Goal: Task Accomplishment & Management: Complete application form

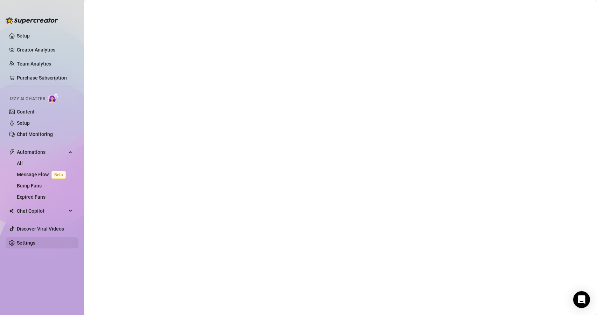
click at [35, 246] on link "Settings" at bounding box center [26, 243] width 19 height 6
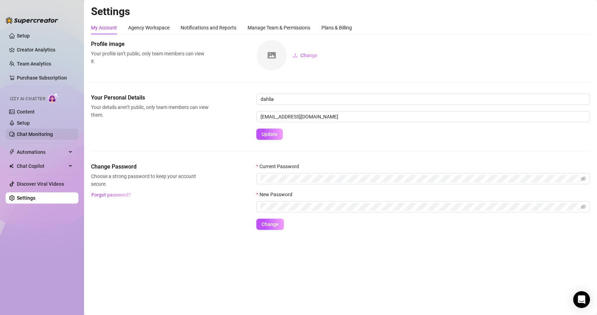
click at [47, 132] on link "Chat Monitoring" at bounding box center [35, 134] width 36 height 6
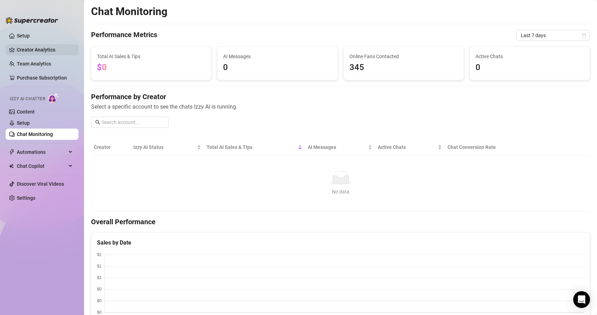
click at [51, 53] on link "Creator Analytics" at bounding box center [45, 49] width 56 height 11
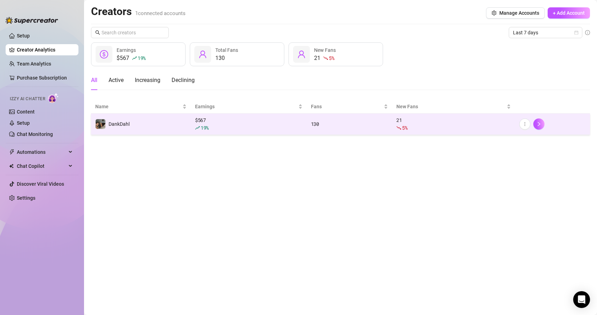
click at [228, 123] on div "$ 567 19 %" at bounding box center [249, 123] width 108 height 15
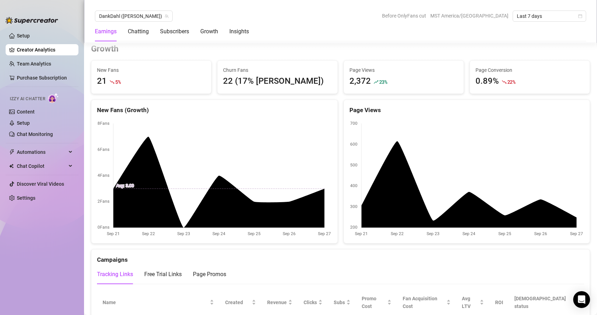
scroll to position [613, 0]
click at [34, 137] on link "Chat Monitoring" at bounding box center [35, 134] width 36 height 6
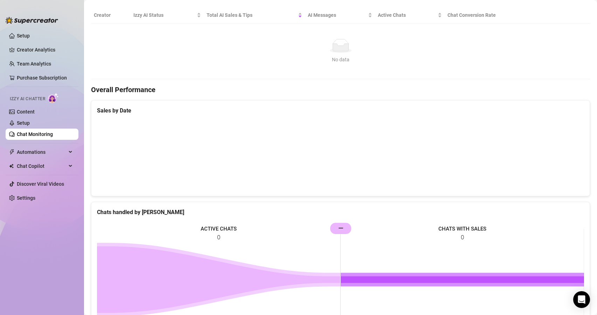
scroll to position [214, 0]
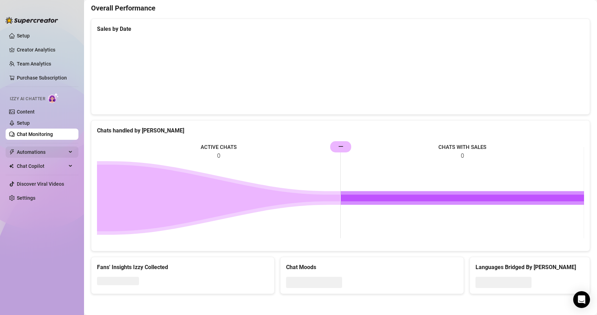
click at [33, 151] on span "Automations" at bounding box center [42, 151] width 50 height 11
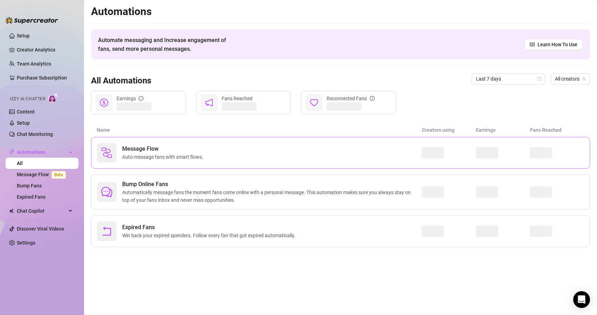
click at [187, 161] on div "Message Flow Auto-message fans with smart flows." at bounding box center [259, 153] width 325 height 20
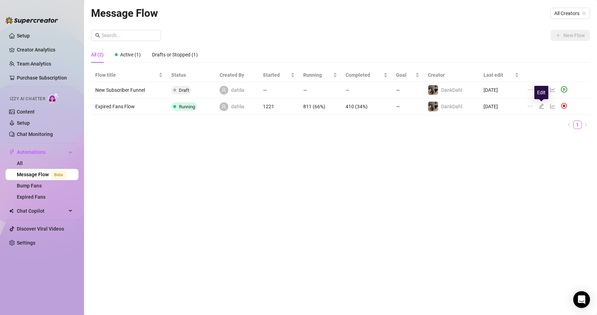
click at [541, 108] on icon "edit" at bounding box center [542, 106] width 6 height 6
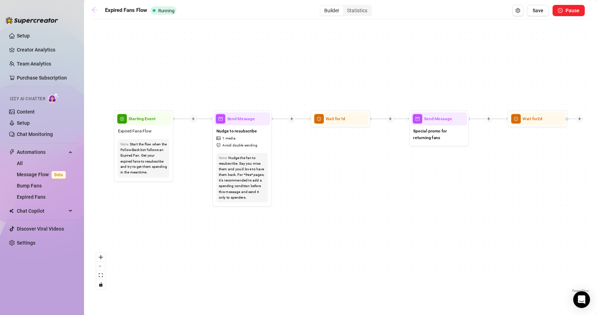
click at [91, 11] on icon "arrow-left" at bounding box center [94, 9] width 7 height 7
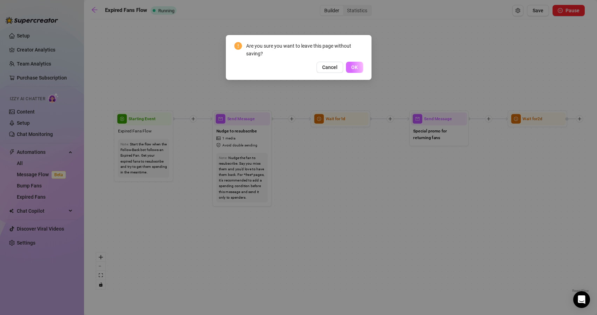
click at [354, 67] on span "OK" at bounding box center [354, 67] width 7 height 6
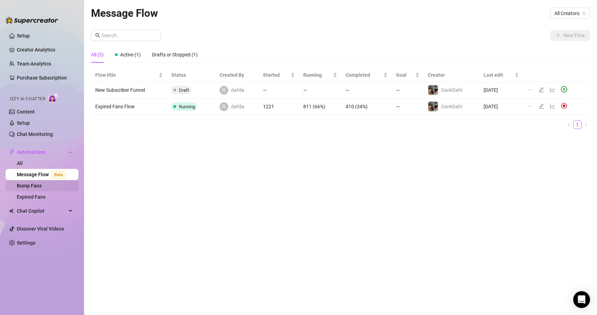
click at [41, 186] on link "Bump Fans" at bounding box center [29, 186] width 25 height 6
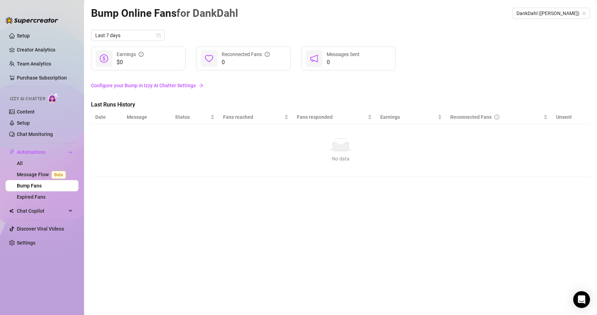
click at [166, 83] on link "Configure your Bump in Izzy AI Chatter Settings" at bounding box center [340, 86] width 499 height 8
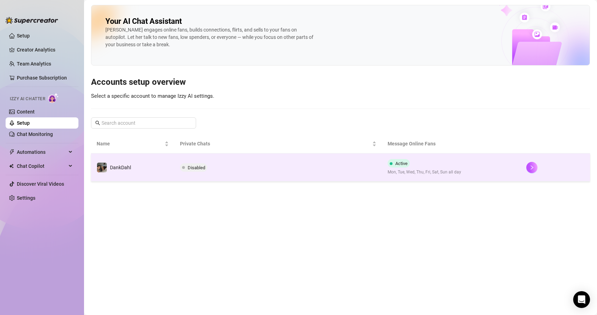
click at [181, 173] on td "Disabled" at bounding box center [278, 167] width 208 height 28
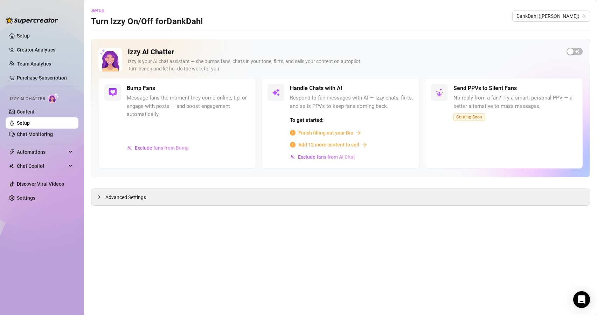
click at [142, 99] on span "Message fans the moment they come online, tip, or engage with posts — and boost…" at bounding box center [188, 106] width 123 height 25
click at [112, 90] on img at bounding box center [113, 92] width 8 height 8
click at [56, 156] on span "Automations" at bounding box center [42, 151] width 50 height 11
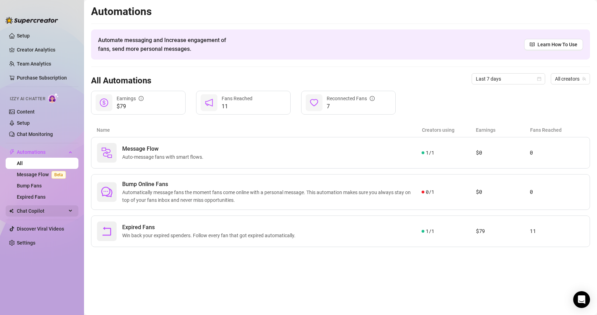
click at [71, 211] on div "Chat Copilot" at bounding box center [42, 210] width 73 height 11
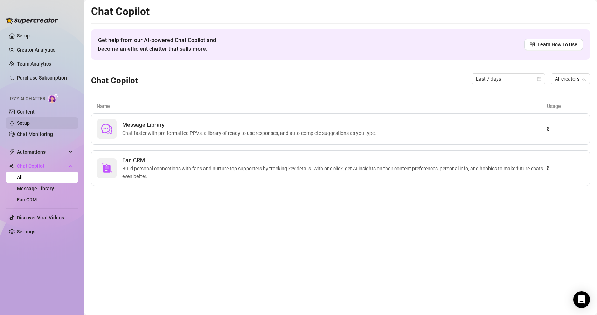
click at [30, 124] on link "Setup" at bounding box center [23, 123] width 13 height 6
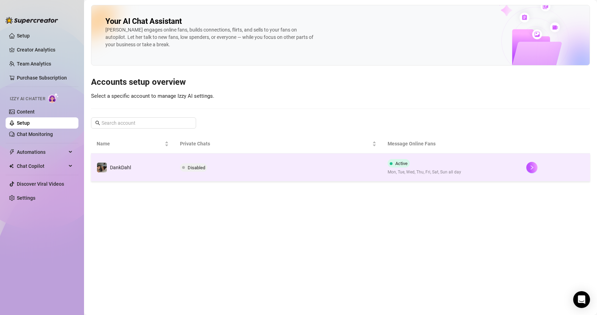
click at [271, 168] on td "Disabled" at bounding box center [278, 167] width 208 height 28
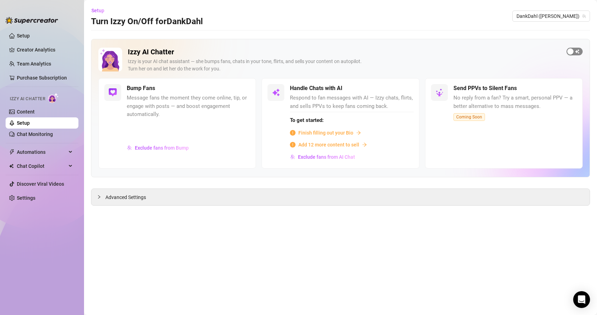
click at [574, 50] on button "button" at bounding box center [575, 52] width 16 height 8
click at [205, 109] on span "Message fans the moment they come online, tip, or engage with posts — and boost…" at bounding box center [188, 106] width 123 height 25
click at [136, 121] on div at bounding box center [188, 130] width 123 height 21
click at [402, 88] on div "button" at bounding box center [402, 88] width 6 height 6
click at [323, 132] on span "Finish filling out your Bio" at bounding box center [325, 133] width 55 height 8
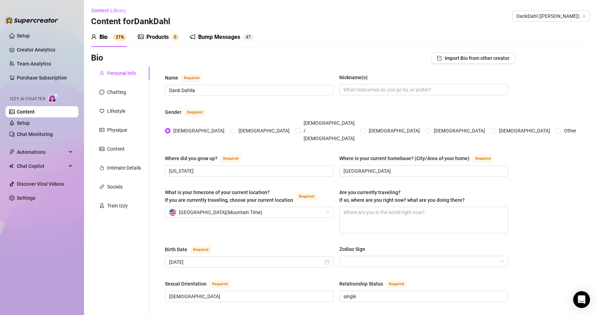
click at [222, 36] on div "Bump Messages" at bounding box center [219, 37] width 42 height 8
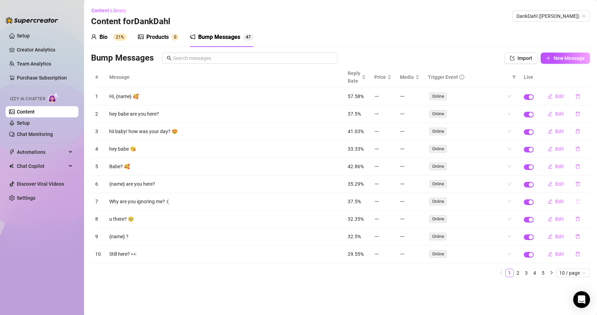
click at [579, 203] on icon "delete" at bounding box center [578, 201] width 4 height 5
click at [587, 182] on span "Yes" at bounding box center [585, 183] width 8 height 6
click at [108, 36] on div "Bio" at bounding box center [103, 37] width 8 height 8
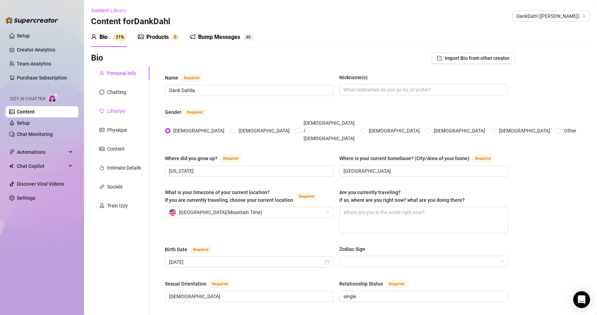
click at [123, 115] on div "Lifestyle" at bounding box center [116, 111] width 18 height 8
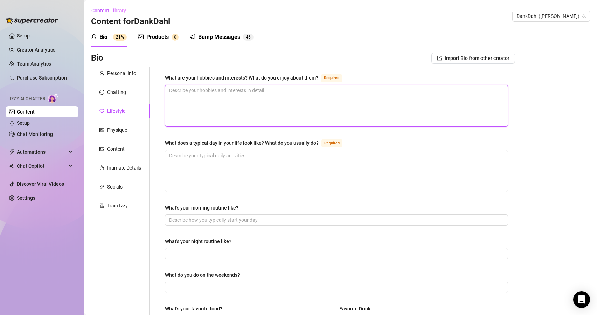
click at [198, 87] on textarea "What are your hobbies and interests? What do you enjoy about them? Required" at bounding box center [336, 105] width 343 height 41
type textarea "love working on cars and street racing"
click at [211, 156] on textarea "What does a typical day in your life look like? What do you usually do? Required" at bounding box center [336, 170] width 343 height 41
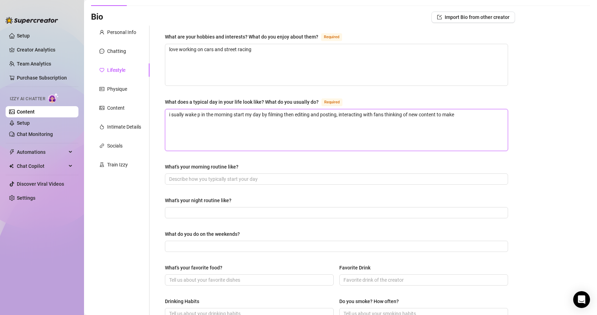
scroll to position [45, 0]
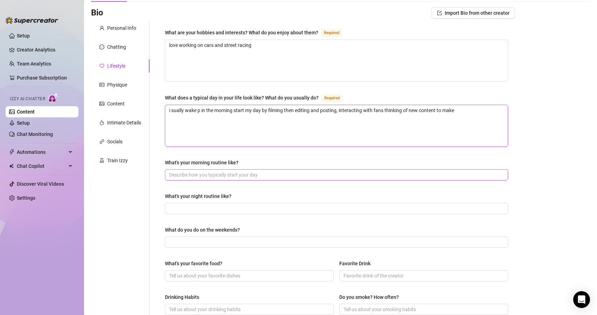
type textarea "i sually wake p in the morning start my day by filming then editing and posting…"
click at [220, 175] on input "What's your morning routine like?" at bounding box center [335, 175] width 333 height 8
type input "w"
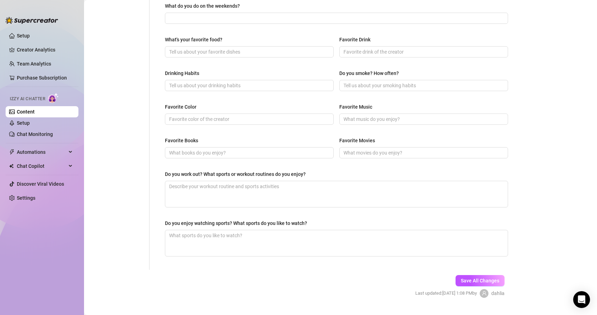
scroll to position [285, 0]
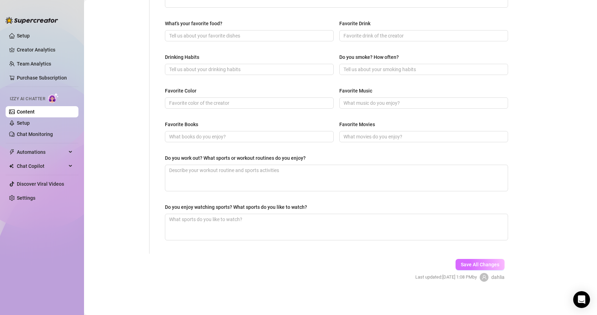
click at [475, 266] on span "Save All Changes" at bounding box center [480, 265] width 39 height 6
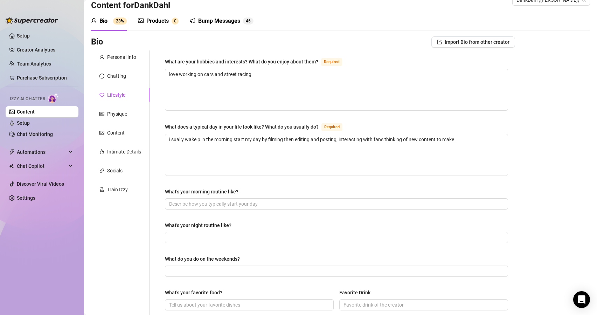
scroll to position [15, 0]
click at [127, 118] on div "Physique" at bounding box center [120, 114] width 58 height 13
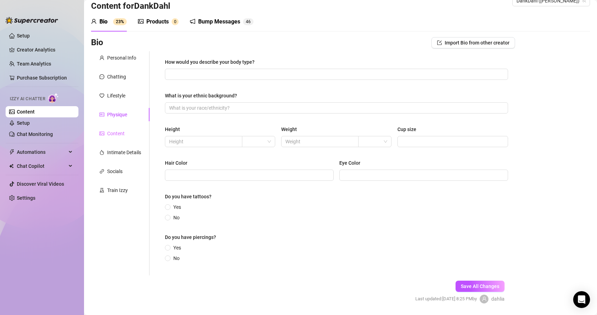
click at [131, 137] on div "Content" at bounding box center [120, 133] width 58 height 13
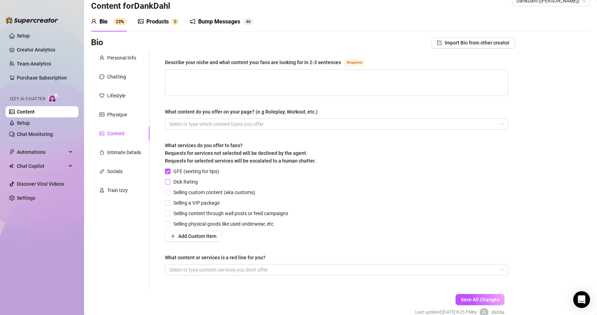
click at [168, 183] on input "Dick Rating" at bounding box center [167, 181] width 5 height 5
checkbox input "true"
click at [170, 193] on input "Selling custom content (aka customs)" at bounding box center [167, 191] width 5 height 5
checkbox input "true"
click at [170, 206] on label "Selling a VIP package" at bounding box center [193, 203] width 57 height 8
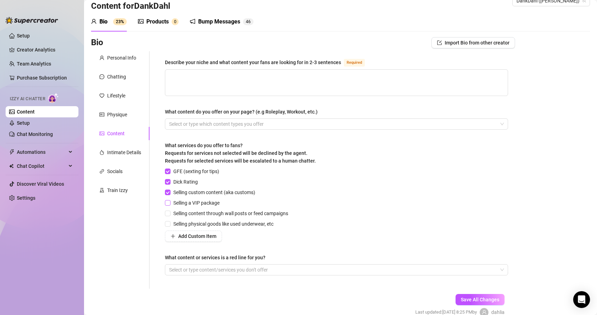
click at [170, 205] on input "Selling a VIP package" at bounding box center [167, 202] width 5 height 5
checkbox input "true"
click at [170, 214] on span at bounding box center [168, 214] width 6 height 6
click at [170, 214] on input "Selling content through wall posts or feed campaigns" at bounding box center [167, 213] width 5 height 5
checkbox input "true"
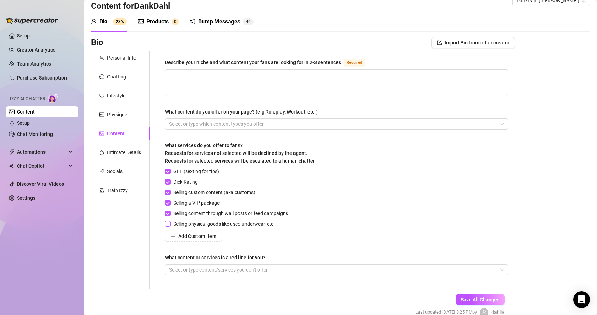
click at [171, 224] on span at bounding box center [168, 224] width 6 height 6
click at [170, 224] on input "Selling physical goods like used underwear, etc" at bounding box center [167, 223] width 5 height 5
checkbox input "true"
click at [259, 268] on div at bounding box center [332, 270] width 333 height 10
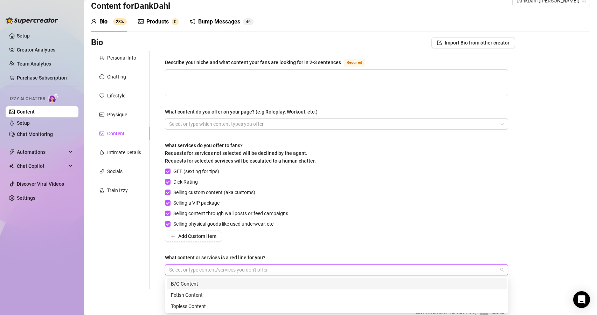
type input "n"
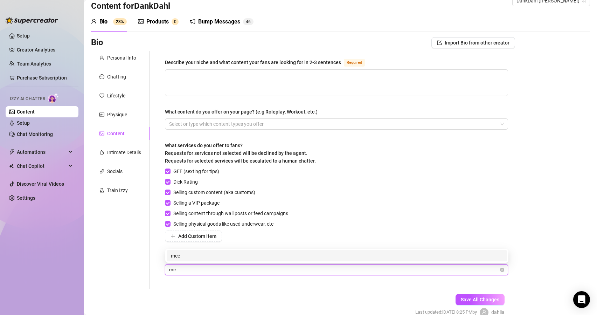
type input "m"
type input "anal"
click at [194, 76] on textarea "Describe your niche and what content your fans are looking for in 2-3 sentences…" at bounding box center [336, 83] width 343 height 26
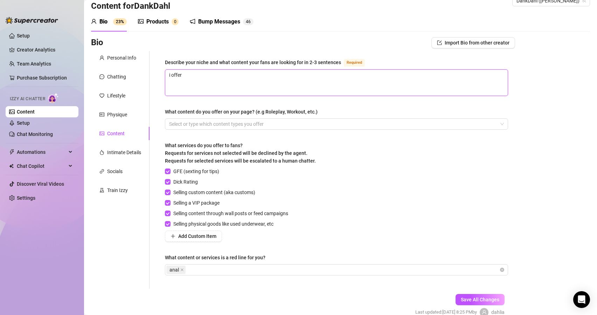
click at [169, 70] on textarea "i offer" at bounding box center [336, 83] width 343 height 26
click at [172, 76] on textarea "i offer" at bounding box center [336, 83] width 343 height 26
click at [190, 71] on textarea "I offer" at bounding box center [336, 83] width 343 height 26
click at [403, 127] on div at bounding box center [332, 124] width 333 height 10
type textarea "I offer sex tapes inclding guy on girl, girl on girl, solo, threesome and custo…"
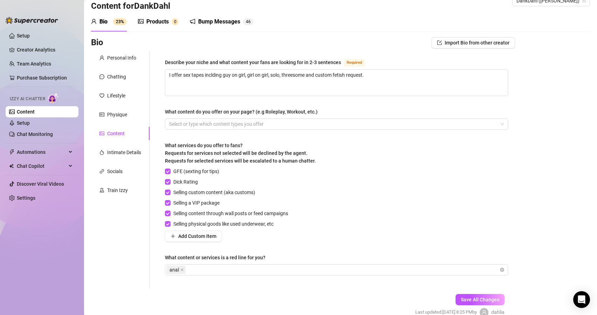
click at [405, 175] on div "GFE (sexting for tips) Dick Rating Selling custom content (aka customs) Selling…" at bounding box center [336, 204] width 343 height 74
click at [484, 298] on span "Save All Changes" at bounding box center [480, 300] width 39 height 6
click at [119, 151] on div "Intimate Details" at bounding box center [124, 153] width 34 height 8
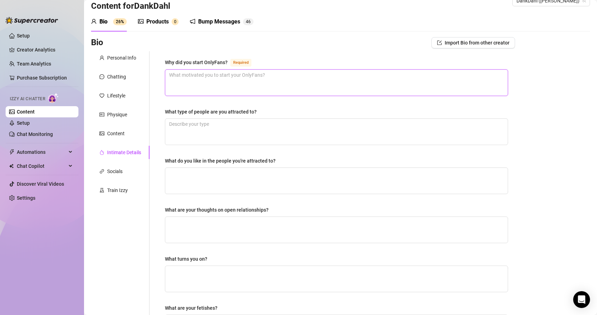
click at [194, 81] on textarea "Why did you start OnlyFans? Required" at bounding box center [336, 83] width 343 height 26
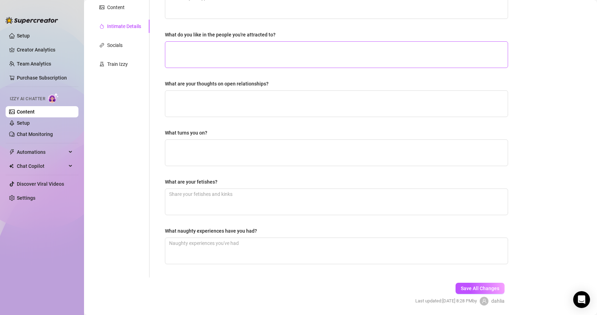
scroll to position [165, 0]
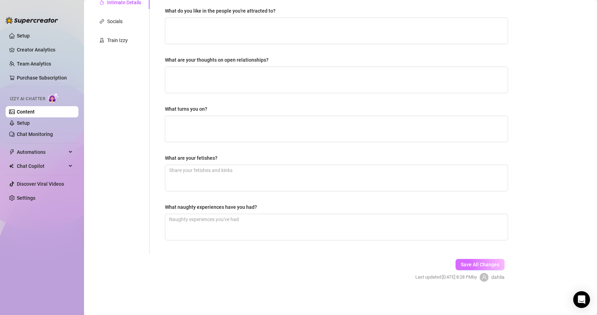
type textarea "wanted a way to make money on my own time doing something i like"
click at [482, 263] on span "Save All Changes" at bounding box center [480, 265] width 39 height 6
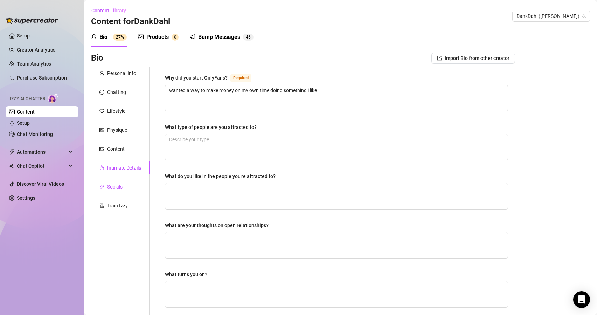
click at [118, 187] on div "Socials" at bounding box center [114, 187] width 15 height 8
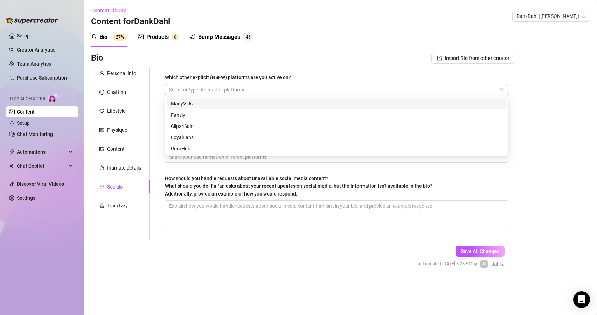
click at [178, 90] on div at bounding box center [332, 90] width 333 height 10
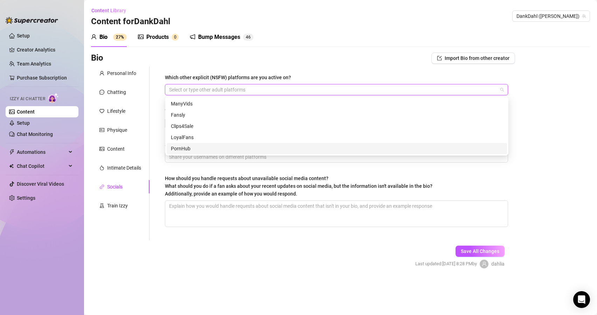
click at [179, 152] on div "PornHub" at bounding box center [337, 149] width 332 height 8
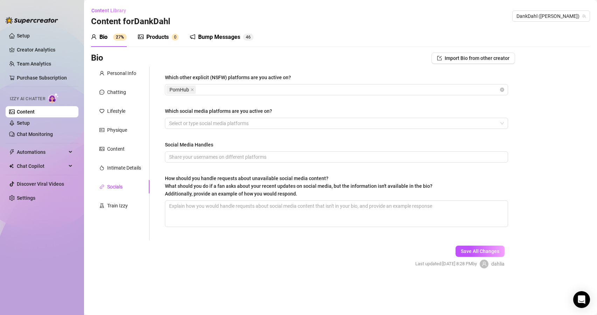
click at [480, 183] on div "How should you handle requests about unavailable social media content? What sho…" at bounding box center [336, 187] width 343 height 26
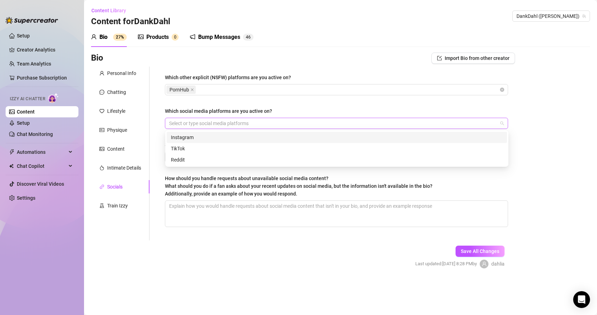
click at [209, 128] on div "Select or type social media platforms" at bounding box center [336, 123] width 343 height 11
click at [208, 137] on div "Instagram" at bounding box center [337, 137] width 332 height 8
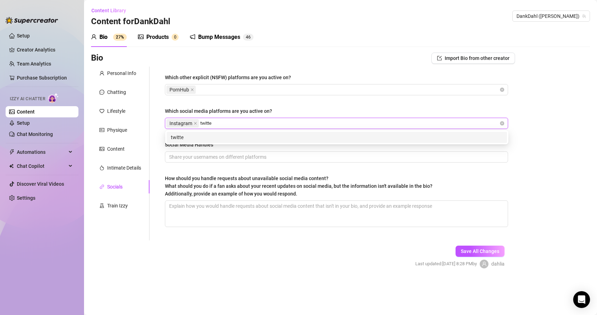
type input "twitter"
click at [343, 132] on div "twitter" at bounding box center [337, 137] width 340 height 11
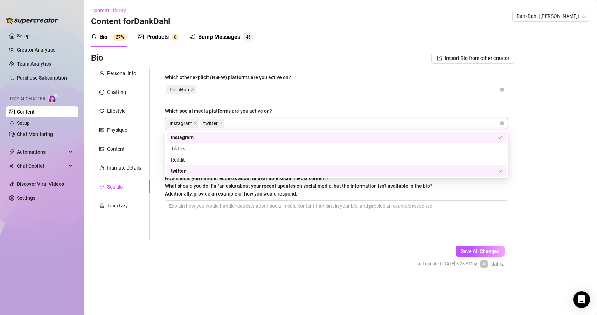
click at [301, 177] on div "reddit twitter Instagram TikTok Reddit twitter" at bounding box center [336, 154] width 343 height 48
click at [533, 181] on div "Bio Import Bio from other creator Personal Info Chatting Lifestyle Physique Con…" at bounding box center [340, 167] width 499 height 228
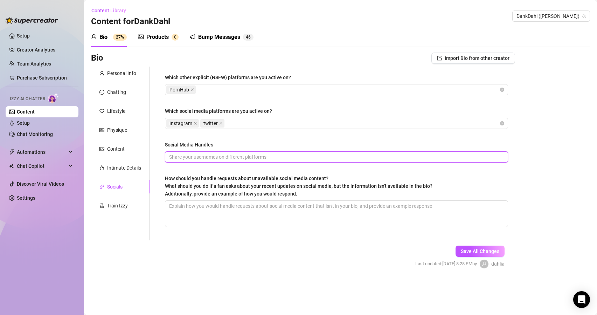
click at [235, 159] on input "Social Media Handles" at bounding box center [335, 157] width 333 height 8
type input "D"
click at [484, 250] on span "Save All Changes" at bounding box center [480, 251] width 39 height 6
click at [120, 206] on div "Train Izzy" at bounding box center [117, 206] width 21 height 8
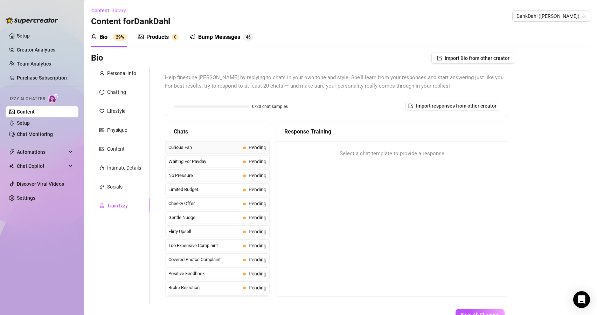
click at [233, 145] on span "Curious Fan" at bounding box center [204, 147] width 72 height 7
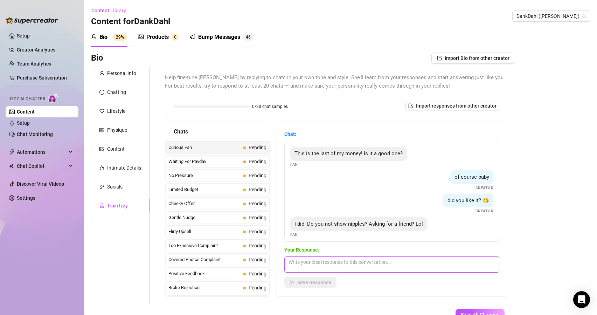
click at [298, 262] on textarea at bounding box center [391, 264] width 215 height 16
type textarea "o"
click at [376, 263] on textarea "Yes i do baby, wol yo like content showin nipples?" at bounding box center [391, 264] width 215 height 16
click at [325, 262] on textarea "Yes i do baby, wol yo like content showing nipples?" at bounding box center [391, 264] width 215 height 16
click at [330, 263] on textarea "Yes i do baby, woul yo like content showing nipples?" at bounding box center [391, 264] width 215 height 16
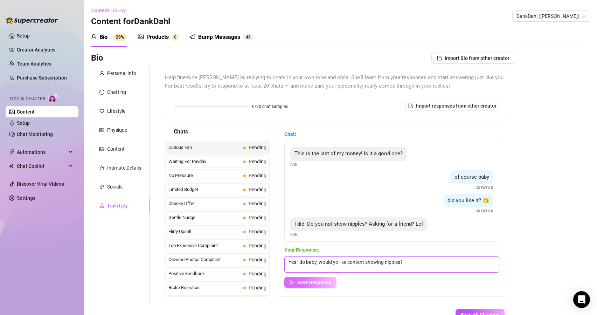
type textarea "Yes i do baby, would yo like content showing nipples?"
click at [317, 284] on span "Save Response" at bounding box center [314, 283] width 34 height 6
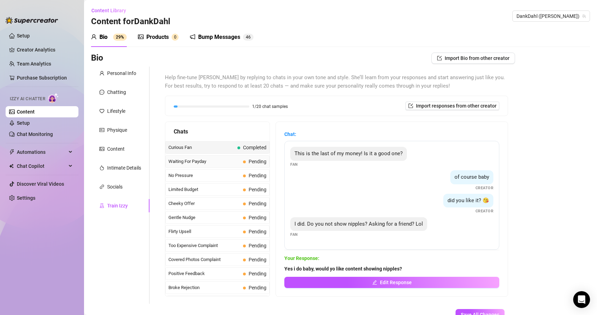
click at [199, 163] on span "Waiting For Payday" at bounding box center [204, 161] width 72 height 7
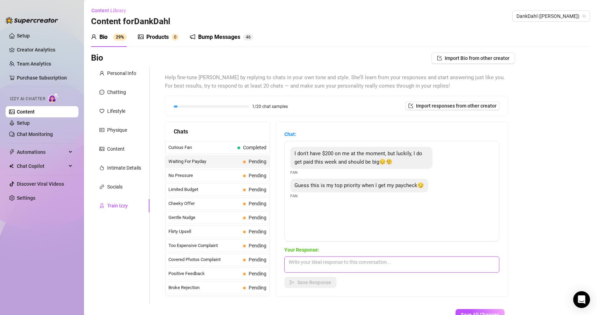
click at [308, 264] on textarea at bounding box center [391, 264] width 215 height 16
type textarea "ok baby ill be waiting"
click at [308, 287] on button "Save Response" at bounding box center [310, 282] width 52 height 11
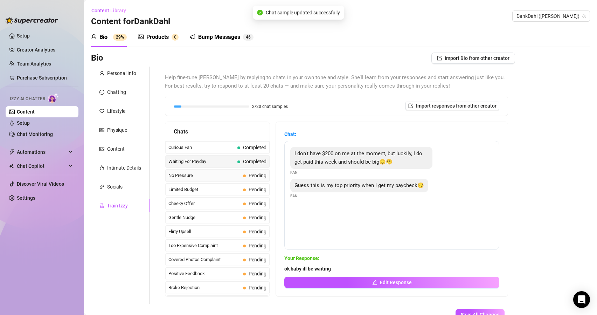
click at [190, 177] on span "No Pressure" at bounding box center [204, 175] width 72 height 7
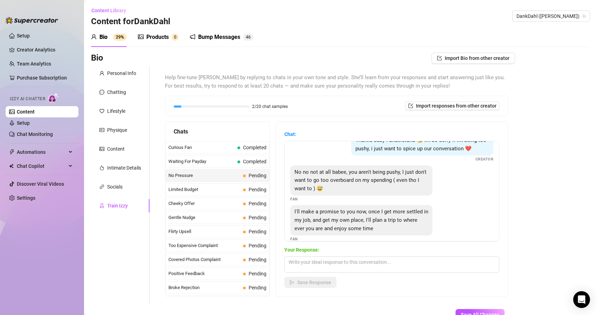
scroll to position [23, 0]
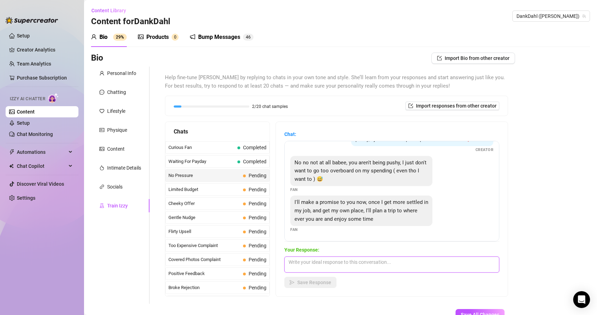
click at [346, 260] on textarea at bounding box center [391, 264] width 215 height 16
type textarea "ok baby, no rush"
click at [309, 282] on span "Save Response" at bounding box center [314, 283] width 34 height 6
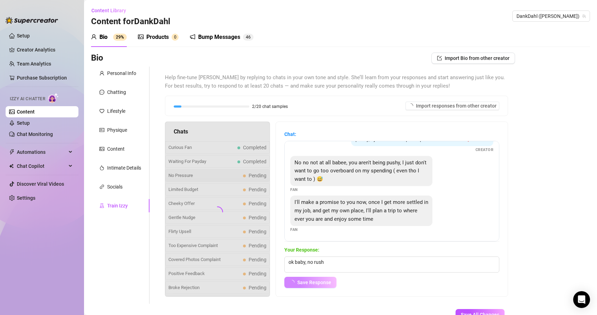
scroll to position [14, 0]
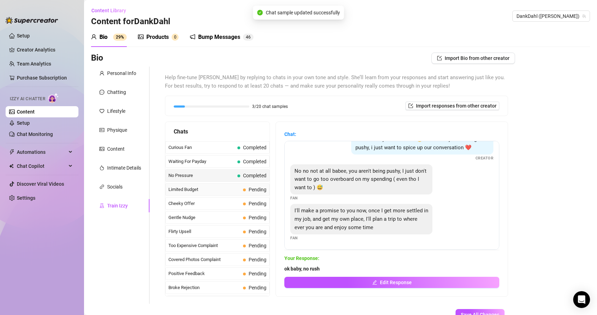
click at [229, 188] on span "Limited Budget" at bounding box center [204, 189] width 72 height 7
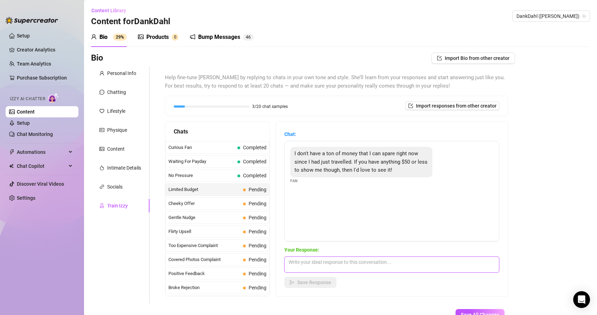
click at [331, 262] on textarea at bounding box center [391, 264] width 215 height 16
click at [352, 263] on textarea "no problem baby i have contnt that fits multiple budgets" at bounding box center [391, 264] width 215 height 16
click at [357, 262] on textarea "no problem baby i have conentt that fits multiple budgets" at bounding box center [391, 264] width 215 height 16
click at [416, 262] on textarea "no problem baby i have conent that fits multiple budgets" at bounding box center [391, 264] width 215 height 16
click at [350, 263] on textarea "no problem baby i have conent that fits multiple budgets love." at bounding box center [391, 264] width 215 height 16
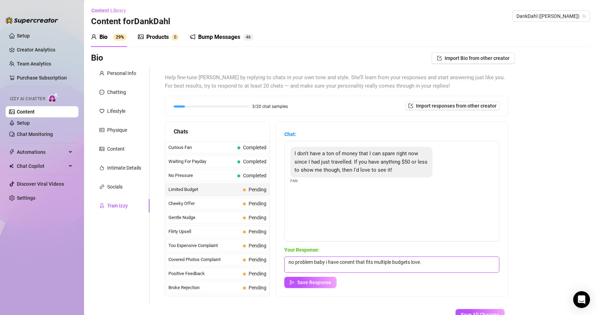
click at [356, 263] on textarea "no problem baby i have conent that fits multiple budgets love." at bounding box center [391, 264] width 215 height 16
click at [436, 264] on textarea "no problem baby i have content that fits multiple budgets love." at bounding box center [391, 264] width 215 height 16
type textarea "no problem baby i have content that fits multiple budgets love. let me know you…"
click at [307, 280] on span "Save Response" at bounding box center [314, 283] width 34 height 6
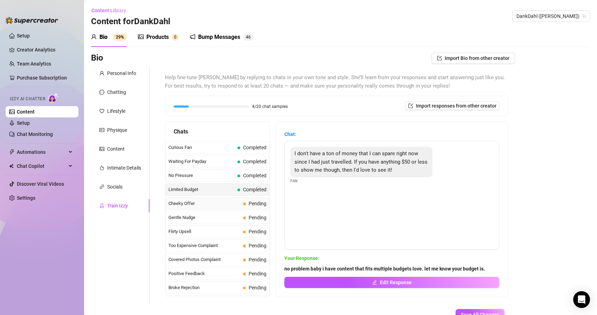
click at [196, 201] on span "Cheeky Offer" at bounding box center [204, 203] width 72 height 7
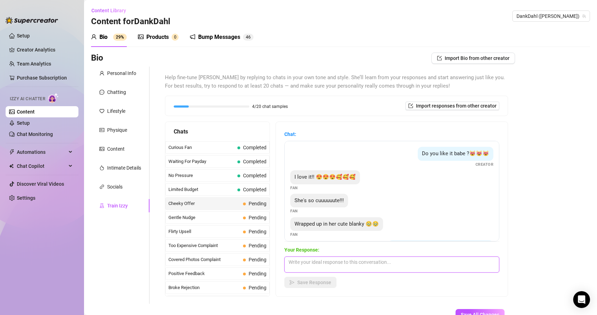
click at [340, 262] on textarea at bounding box center [391, 264] width 215 height 16
type textarea "g"
type textarea "Glad you like it babe ❤️"
click at [318, 281] on span "Save Response" at bounding box center [314, 283] width 34 height 6
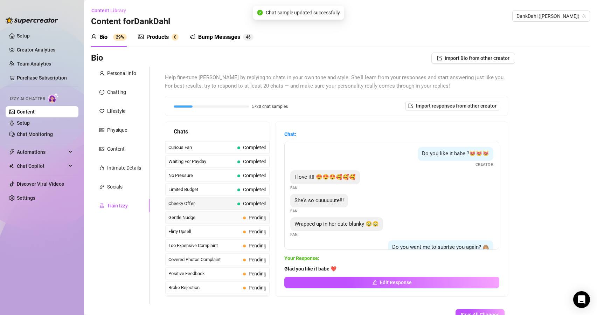
click at [213, 216] on span "Gentle Nudge" at bounding box center [204, 217] width 72 height 7
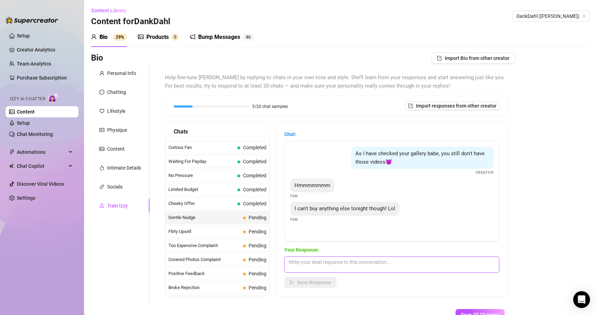
click at [311, 266] on textarea at bounding box center [391, 264] width 215 height 16
type textarea "no problem love ill be here when you are ready❤️"
click at [312, 281] on span "Save Response" at bounding box center [314, 283] width 34 height 6
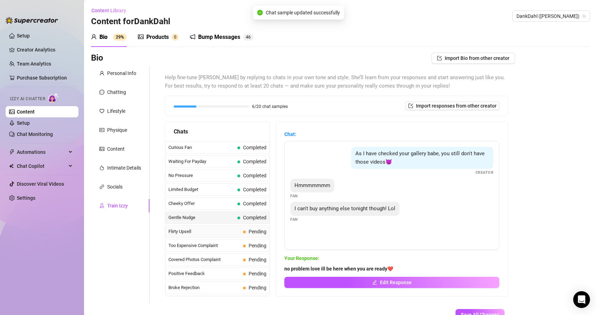
click at [207, 236] on div "Flirty Upsell Pending" at bounding box center [217, 231] width 104 height 13
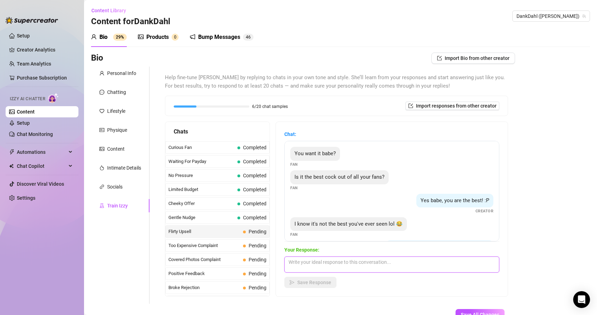
click at [338, 266] on textarea at bounding box center [391, 264] width 215 height 16
type textarea "what makes you think its not?"
click at [314, 287] on button "Save Response" at bounding box center [310, 282] width 52 height 11
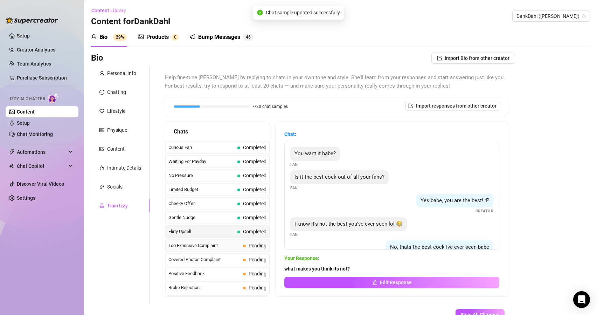
click at [216, 246] on span "Too Expensive Complaint" at bounding box center [204, 245] width 72 height 7
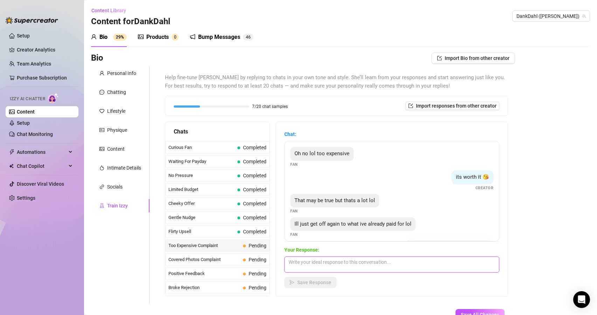
click at [336, 263] on textarea at bounding box center [391, 264] width 215 height 16
click at [328, 262] on textarea "ok baby let me knw whne your ready for something new and hotter❤️" at bounding box center [391, 264] width 215 height 16
click at [346, 262] on textarea "ok baby let me know whne your ready for something new and hotter❤️" at bounding box center [391, 264] width 215 height 16
type textarea "ok baby let me know when your ready for something new and hotter❤️"
click at [326, 286] on button "Save Response" at bounding box center [310, 282] width 52 height 11
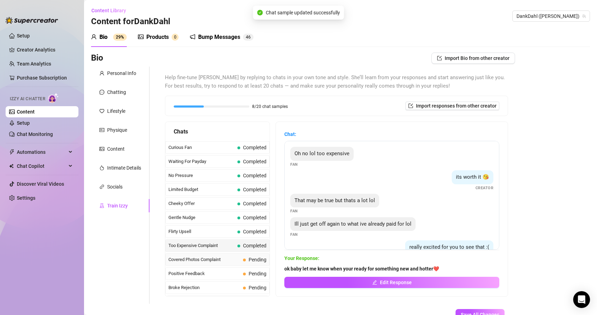
click at [213, 260] on span "Covered Photos Complaint" at bounding box center [204, 259] width 72 height 7
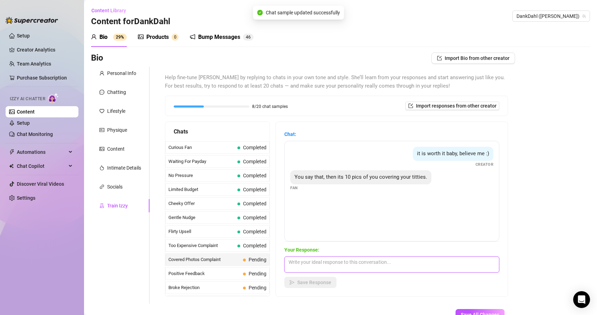
click at [319, 263] on textarea at bounding box center [391, 264] width 215 height 16
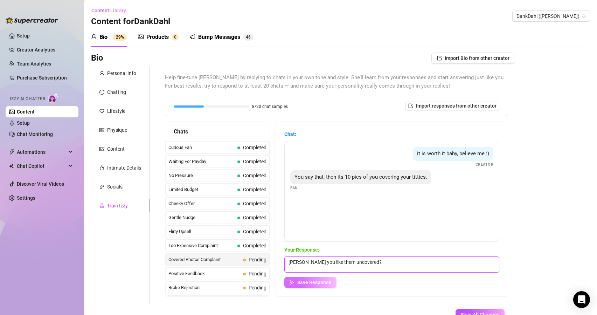
type textarea "[PERSON_NAME] you like them uncovered?"
click at [298, 283] on span "Save Response" at bounding box center [314, 283] width 34 height 6
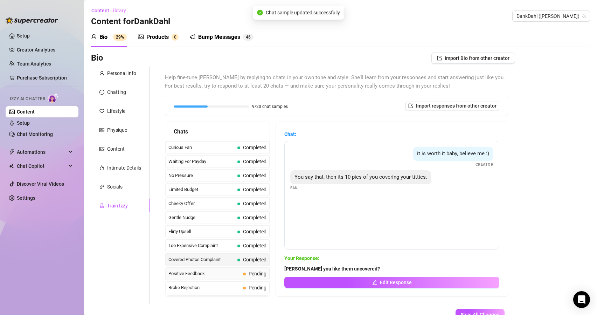
click at [214, 276] on span "Positive Feedback" at bounding box center [204, 273] width 72 height 7
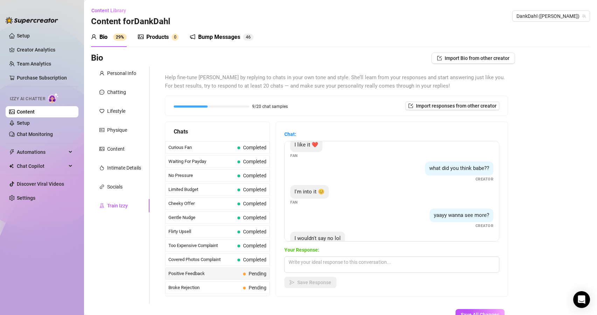
scroll to position [28, 0]
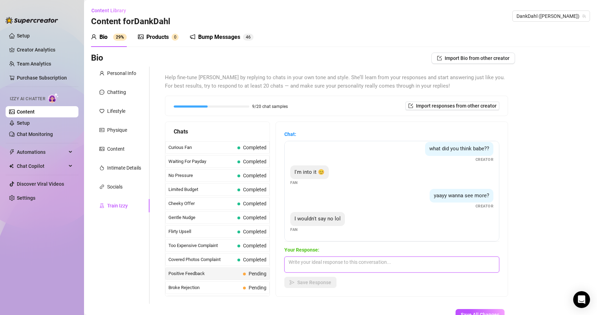
click at [310, 261] on textarea at bounding box center [391, 264] width 215 height 16
type textarea "g"
type textarea "what would you like to see more of baby?"
click at [306, 280] on span "Save Response" at bounding box center [314, 283] width 34 height 6
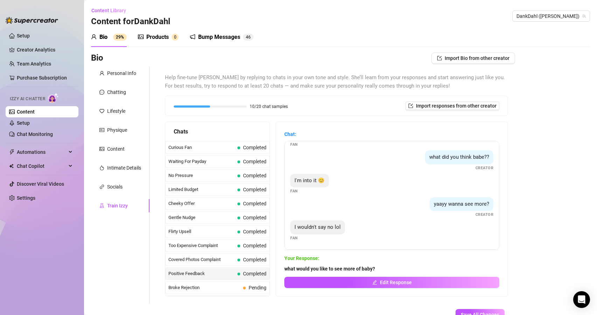
scroll to position [20, 0]
click at [226, 286] on span "Broke Rejection" at bounding box center [204, 287] width 72 height 7
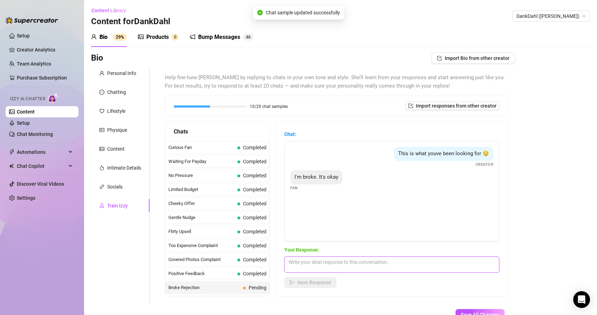
click at [304, 267] on textarea at bounding box center [391, 264] width 215 height 16
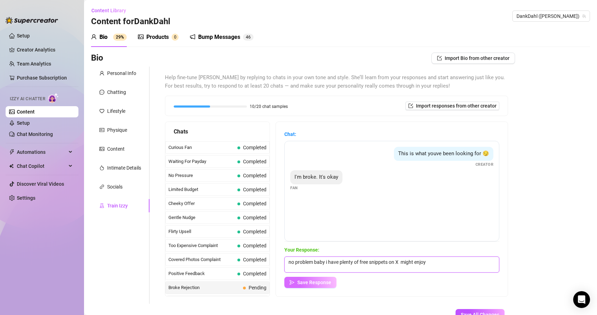
type textarea "no problem baby i have plenty of free snippets on X might enjoy"
click at [307, 285] on span "Save Response" at bounding box center [314, 283] width 34 height 6
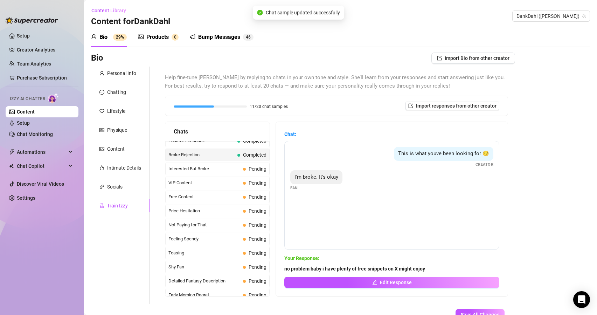
scroll to position [135, 0]
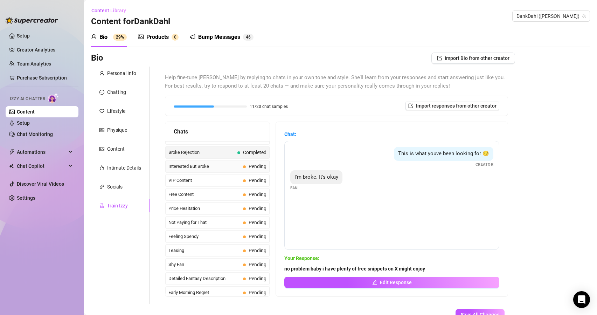
click at [218, 165] on span "Interested But Broke" at bounding box center [204, 166] width 72 height 7
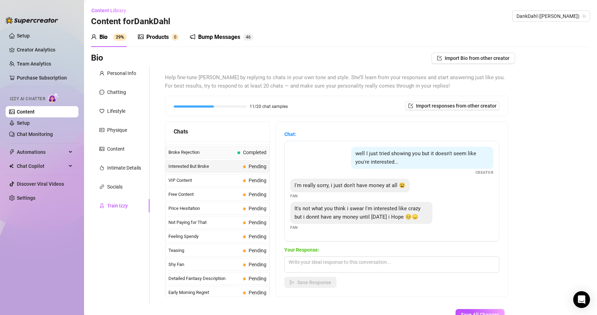
click at [211, 153] on span "Broke Rejection" at bounding box center [201, 152] width 66 height 7
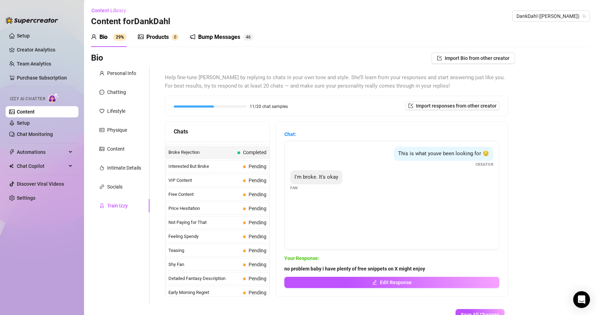
click at [321, 269] on strong "no problem baby i have plenty of free snippets on X might enjoy" at bounding box center [354, 269] width 141 height 6
drag, startPoint x: 286, startPoint y: 269, endPoint x: 384, endPoint y: 264, distance: 98.2
click at [384, 265] on span "no problem baby i have plenty of free snippets on X might enjoy" at bounding box center [391, 269] width 215 height 8
click at [188, 166] on span "Interested But Broke" at bounding box center [204, 166] width 72 height 7
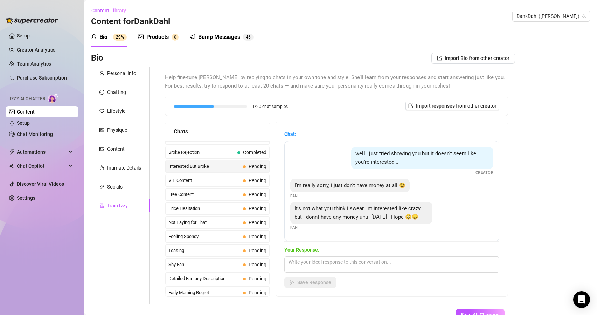
click at [382, 253] on span "Your Response:" at bounding box center [391, 250] width 215 height 8
click at [384, 274] on div "Your Response: Save Response" at bounding box center [391, 267] width 215 height 42
click at [376, 260] on textarea at bounding box center [391, 264] width 215 height 16
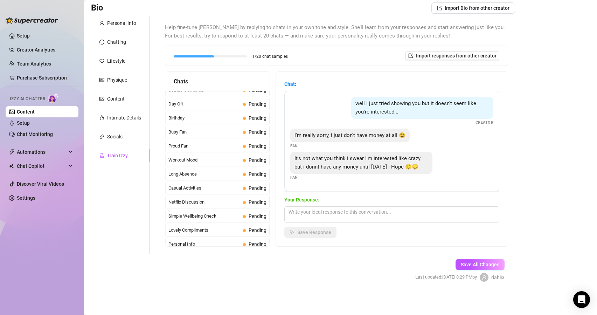
scroll to position [0, 0]
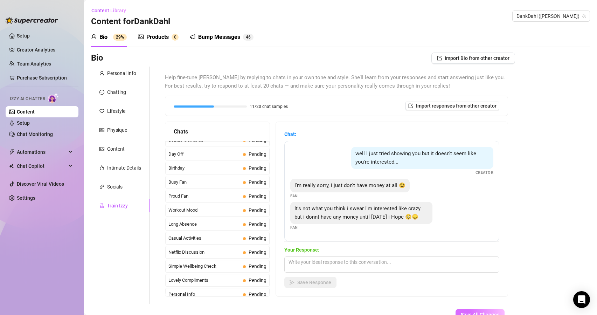
click at [483, 312] on span "Save All Changes" at bounding box center [480, 315] width 39 height 6
click at [128, 71] on div "Personal Info" at bounding box center [121, 73] width 29 height 8
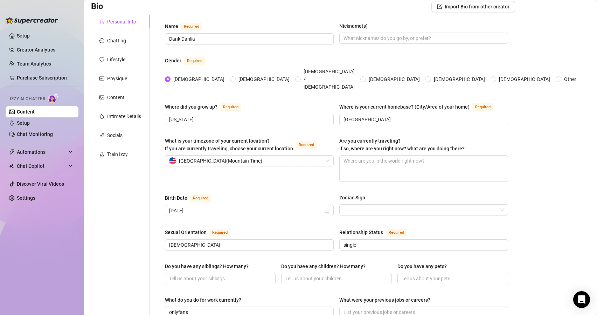
scroll to position [52, 0]
click at [366, 204] on input "Zodiac Sign" at bounding box center [421, 209] width 154 height 11
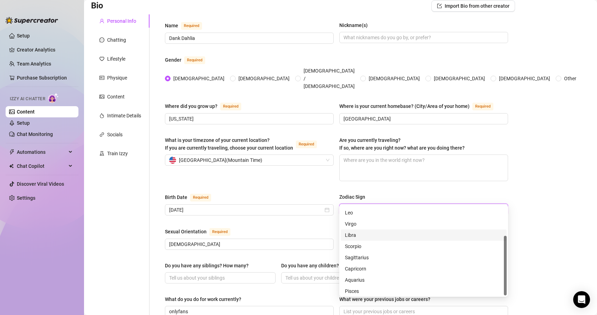
scroll to position [45, 0]
click at [368, 266] on div "Capricorn" at bounding box center [424, 267] width 158 height 8
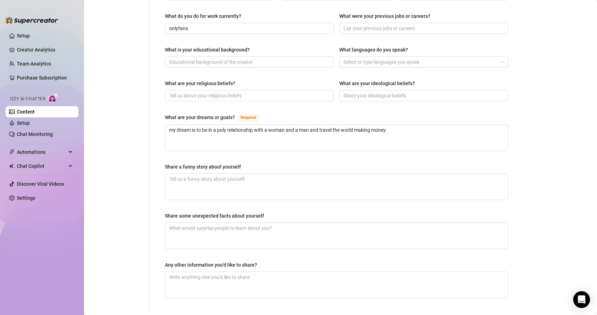
scroll to position [381, 0]
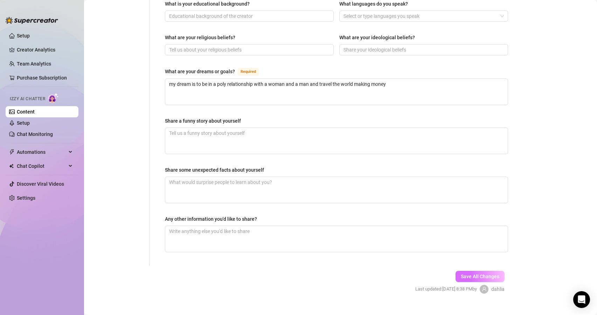
click at [465, 271] on button "Save All Changes" at bounding box center [480, 276] width 49 height 11
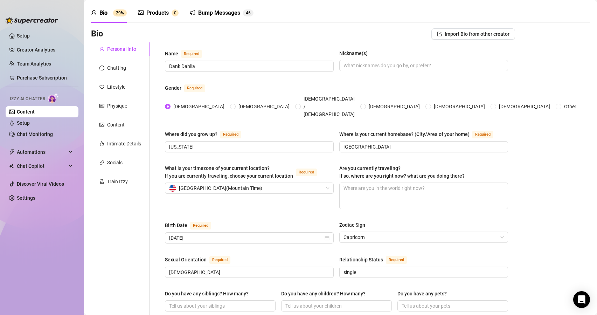
scroll to position [0, 0]
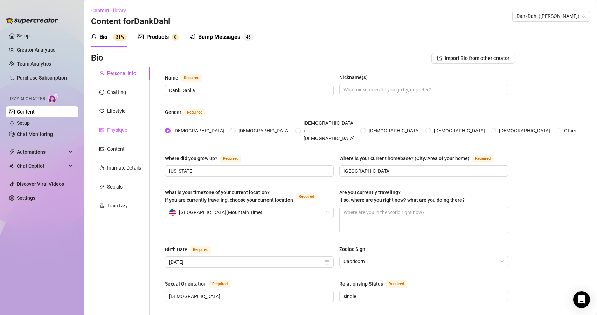
click at [120, 135] on div "Physique" at bounding box center [120, 129] width 58 height 13
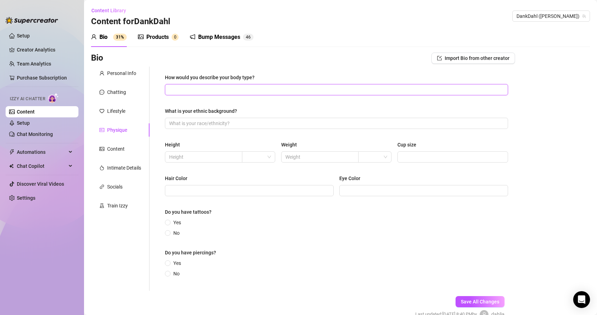
click at [229, 92] on input "How would you describe your body type?" at bounding box center [335, 90] width 333 height 8
type input "Athletic"
click at [196, 126] on input "What is your ethnic background?" at bounding box center [335, 123] width 333 height 8
type input "black and white"
click at [254, 160] on input "search" at bounding box center [255, 157] width 19 height 11
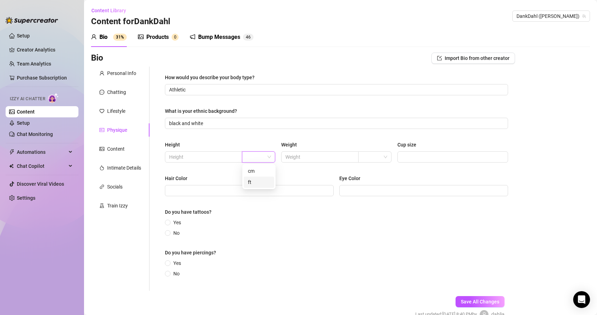
click at [259, 181] on div "ft" at bounding box center [259, 182] width 22 height 8
click at [223, 157] on input "text" at bounding box center [203, 157] width 68 height 8
type input "5'10"
click at [310, 159] on input "text" at bounding box center [319, 157] width 68 height 8
type input "130"
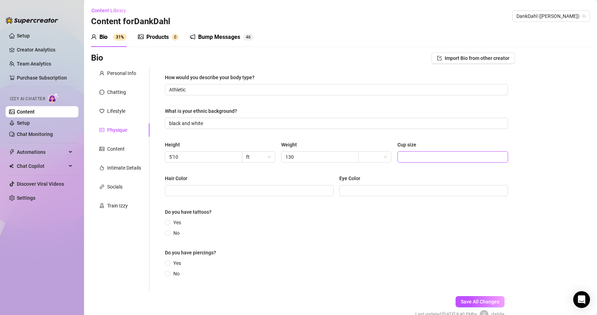
click at [418, 156] on input "Cup size" at bounding box center [452, 157] width 101 height 8
type input "ddd"
click at [256, 192] on input "Hair Color" at bounding box center [248, 191] width 159 height 8
type input "black"
click at [377, 193] on input "Eye Color" at bounding box center [423, 191] width 159 height 8
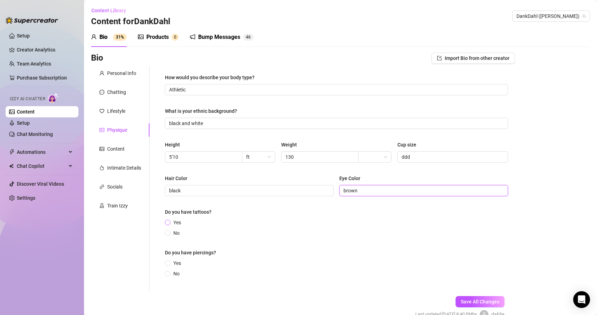
type input "brown"
click at [169, 225] on input "Yes" at bounding box center [168, 223] width 3 height 5
radio input "true"
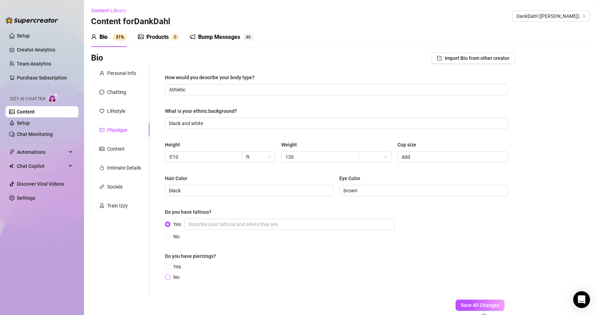
click at [170, 277] on span at bounding box center [168, 277] width 6 height 6
click at [170, 277] on input "No" at bounding box center [168, 277] width 3 height 5
radio input "true"
click at [486, 305] on span "Save All Changes" at bounding box center [480, 305] width 39 height 6
type input "Athletic"
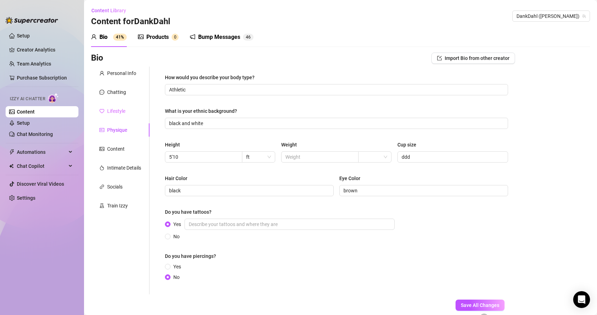
click at [117, 115] on div "Lifestyle" at bounding box center [120, 110] width 58 height 13
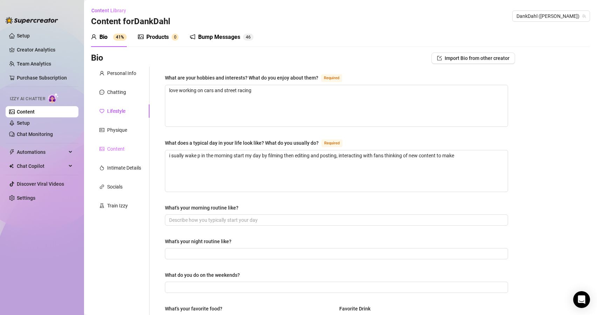
click at [128, 150] on div "Content" at bounding box center [120, 148] width 58 height 13
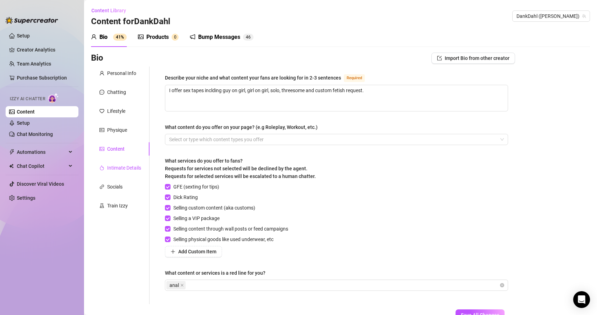
click at [109, 170] on div "Intimate Details" at bounding box center [124, 168] width 34 height 8
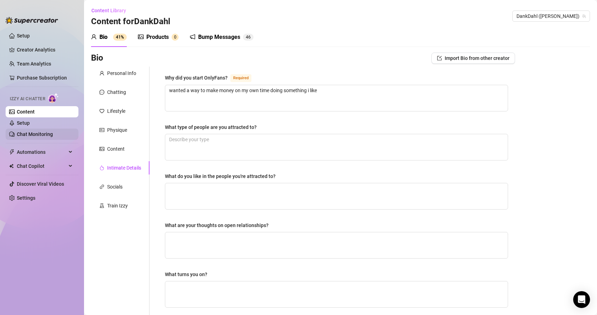
click at [53, 131] on link "Chat Monitoring" at bounding box center [35, 134] width 36 height 6
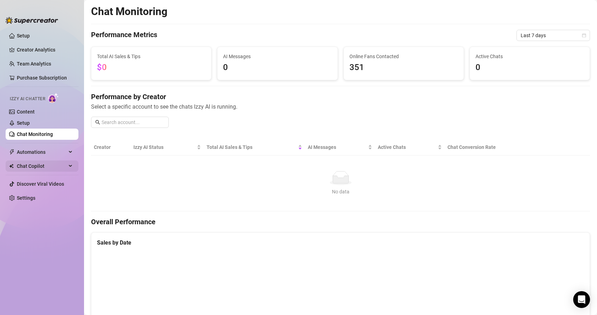
click at [71, 168] on div "Chat Copilot" at bounding box center [42, 165] width 73 height 11
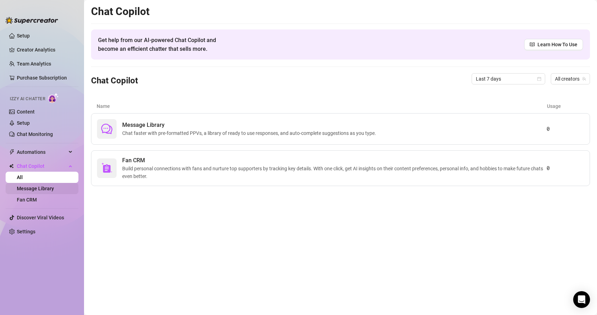
click at [54, 189] on link "Message Library" at bounding box center [35, 189] width 37 height 6
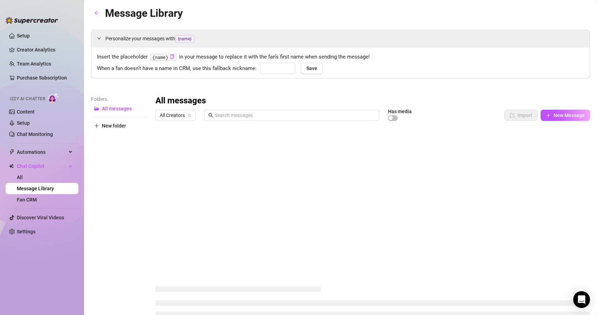
type input "babe"
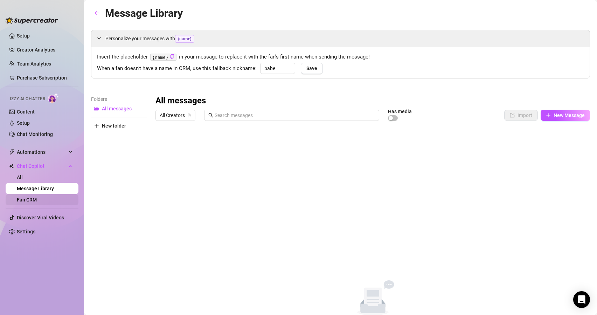
click at [37, 201] on link "Fan CRM" at bounding box center [27, 200] width 20 height 6
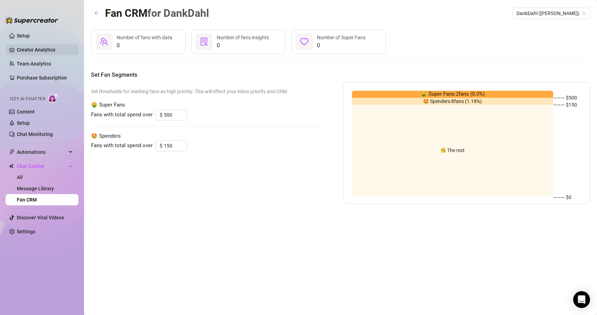
click at [47, 49] on link "Creator Analytics" at bounding box center [45, 49] width 56 height 11
